Goal: Find specific page/section: Find specific page/section

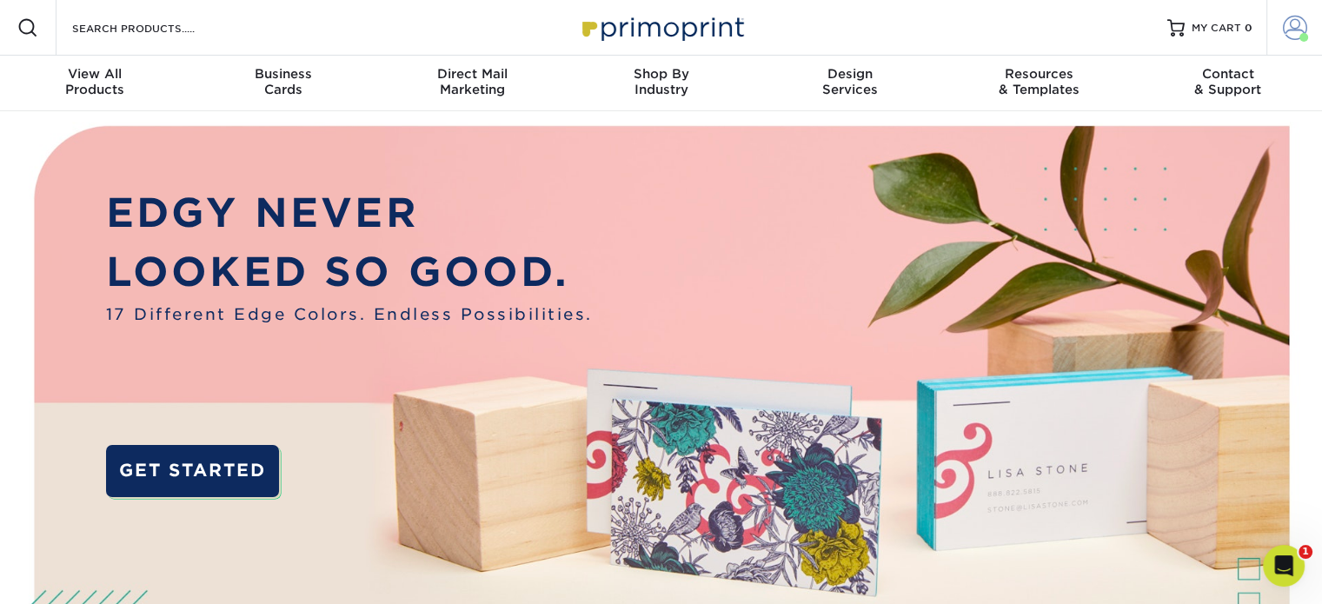
click at [1290, 38] on span at bounding box center [1295, 28] width 24 height 24
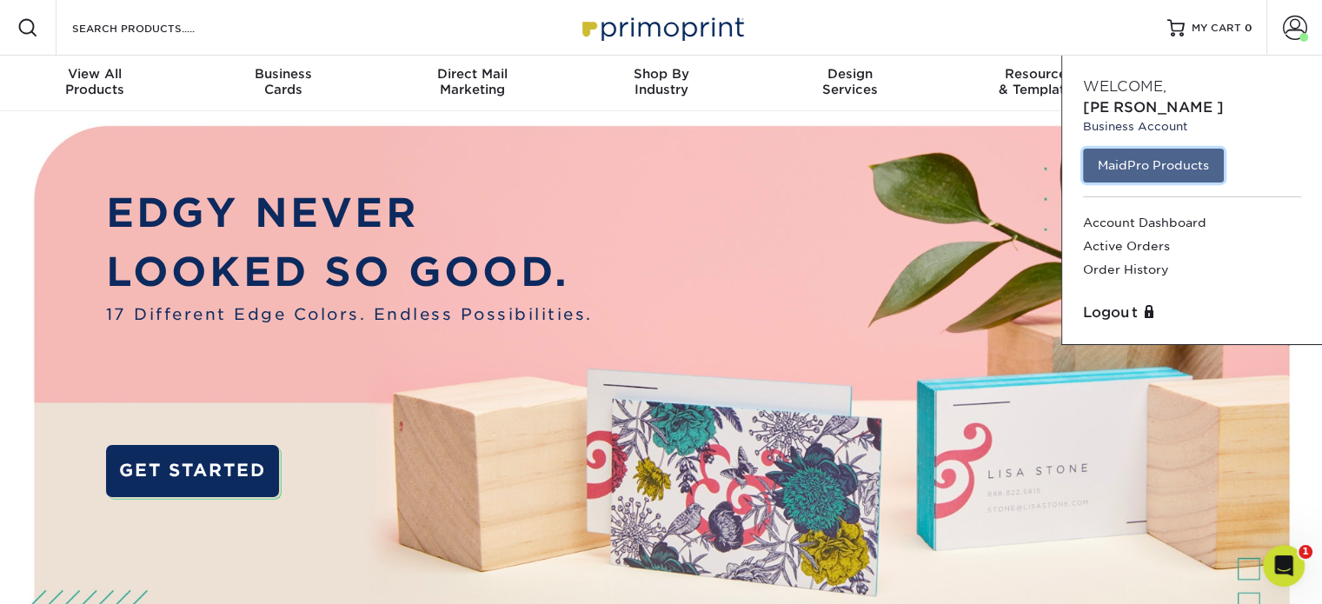
click at [1131, 149] on link "MaidPro Products" at bounding box center [1153, 165] width 141 height 33
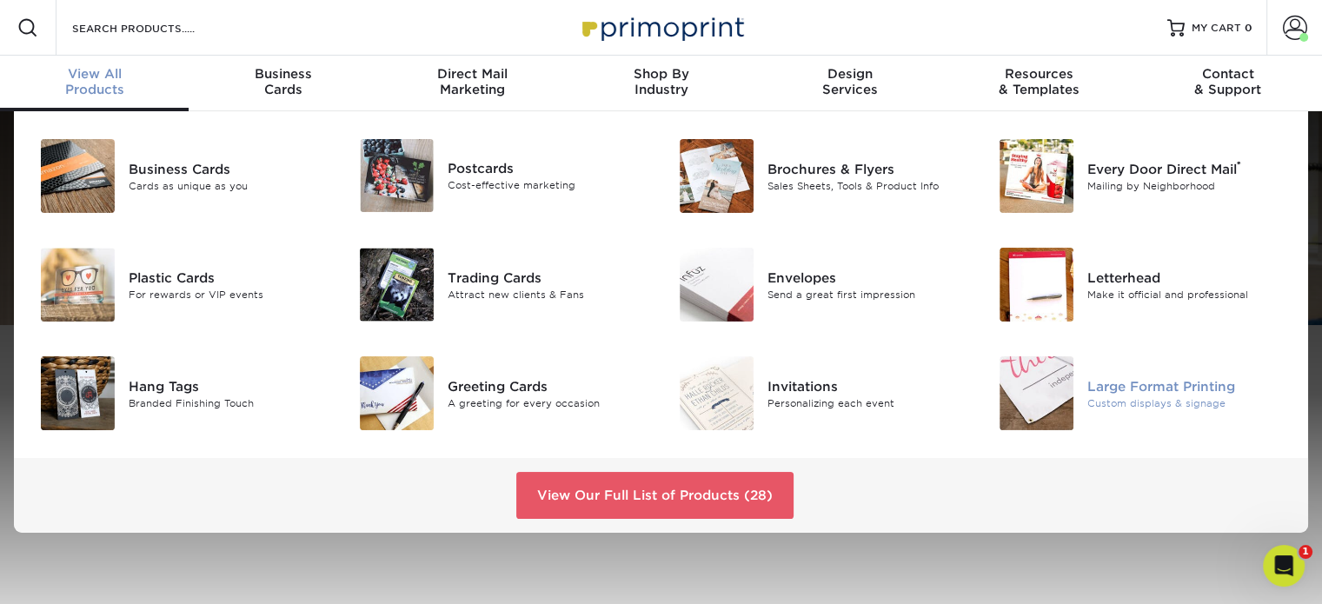
click at [1097, 378] on div "Large Format Printing" at bounding box center [1187, 385] width 200 height 19
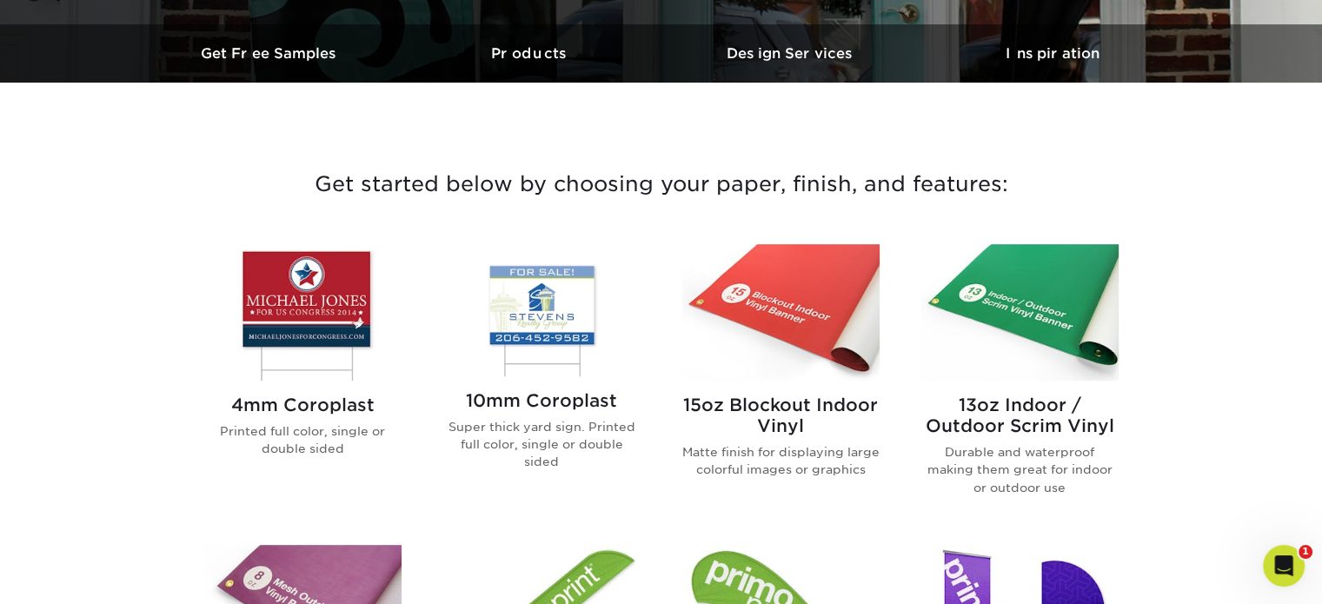
scroll to position [348, 0]
